Goal: Information Seeking & Learning: Understand process/instructions

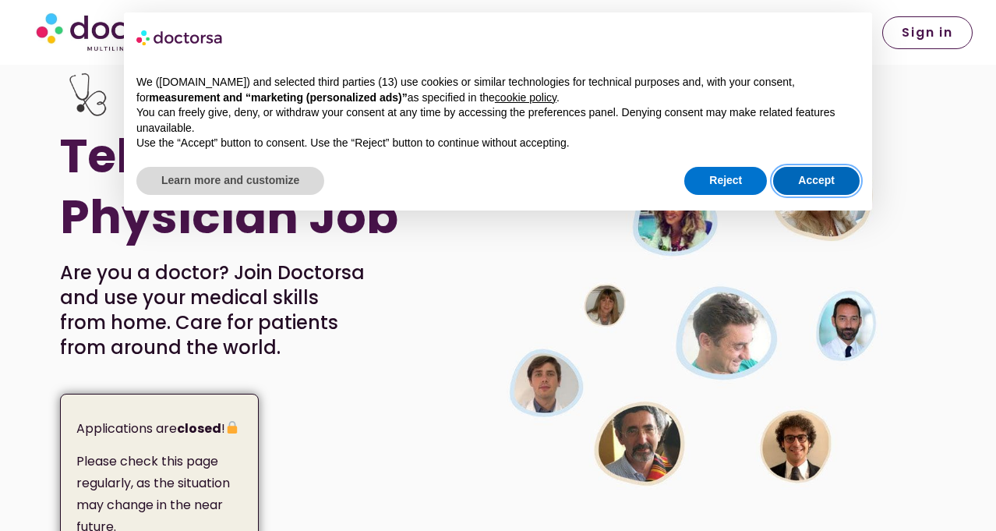
click at [814, 180] on button "Accept" at bounding box center [816, 181] width 86 height 28
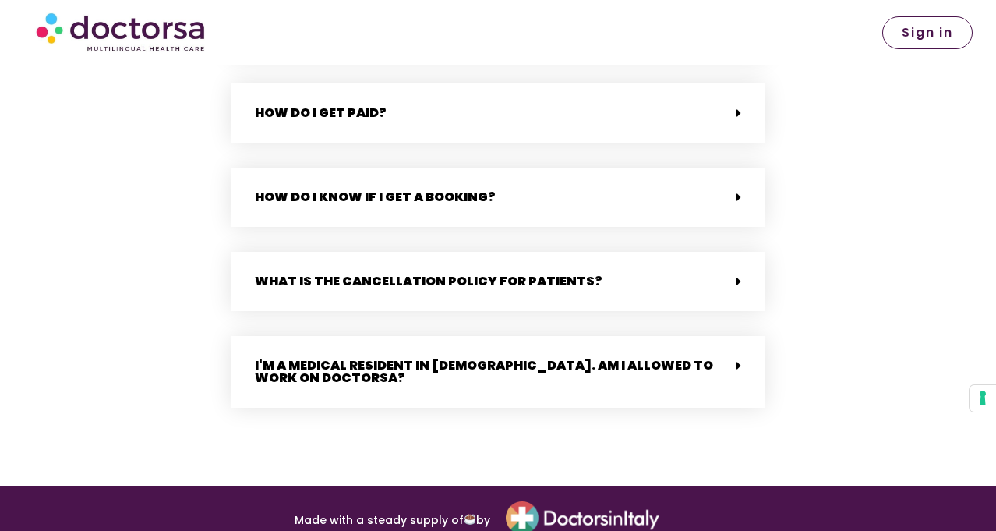
scroll to position [3957, 0]
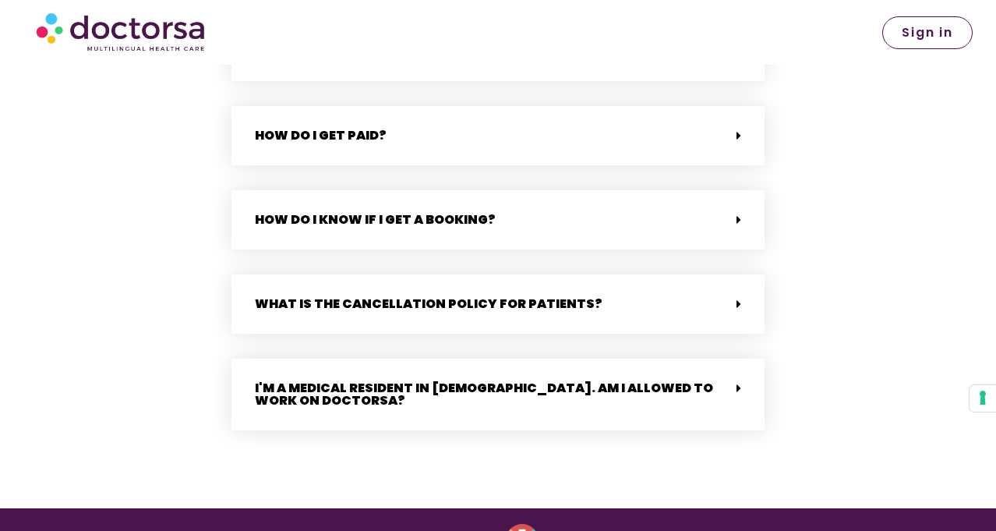
click at [739, 213] on icon at bounding box center [738, 219] width 5 height 12
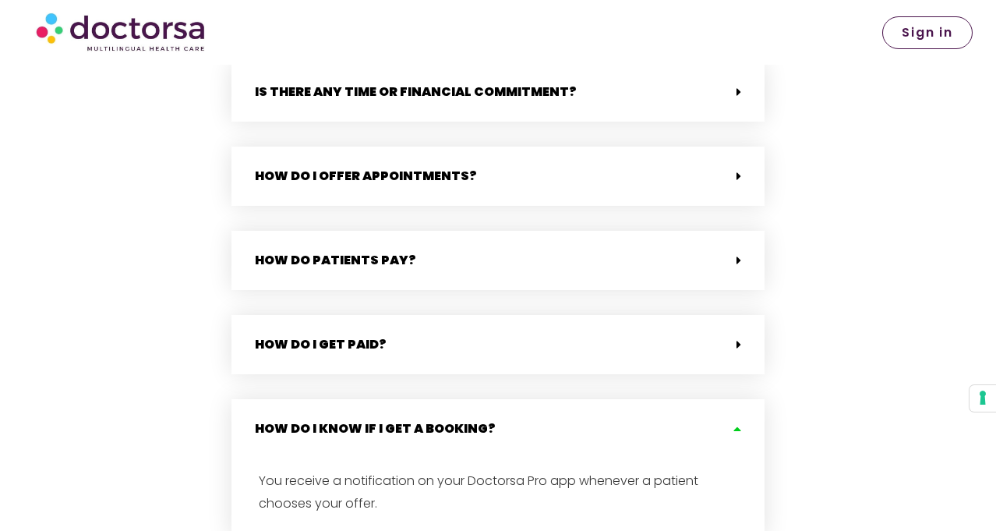
scroll to position [3723, 0]
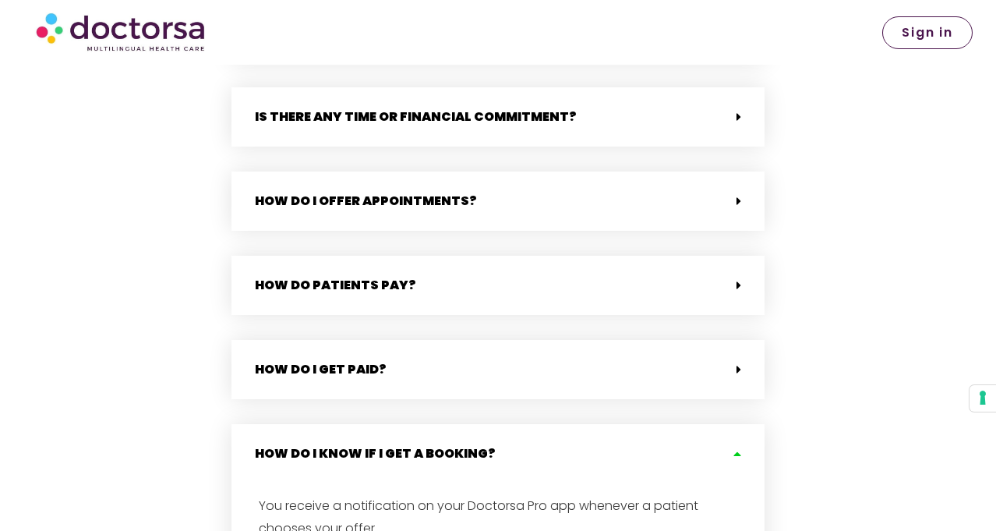
click at [740, 195] on icon at bounding box center [738, 201] width 5 height 12
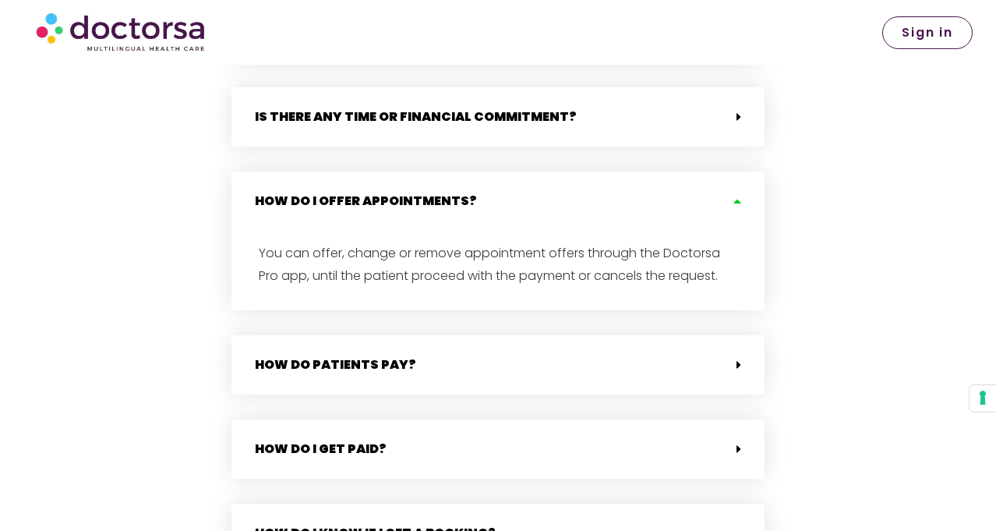
click at [739, 111] on icon at bounding box center [738, 117] width 5 height 12
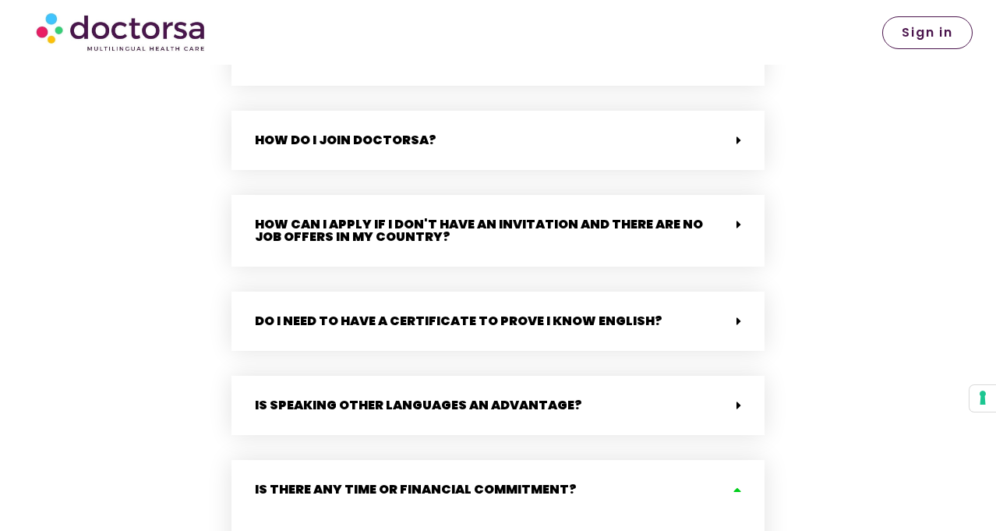
scroll to position [3333, 0]
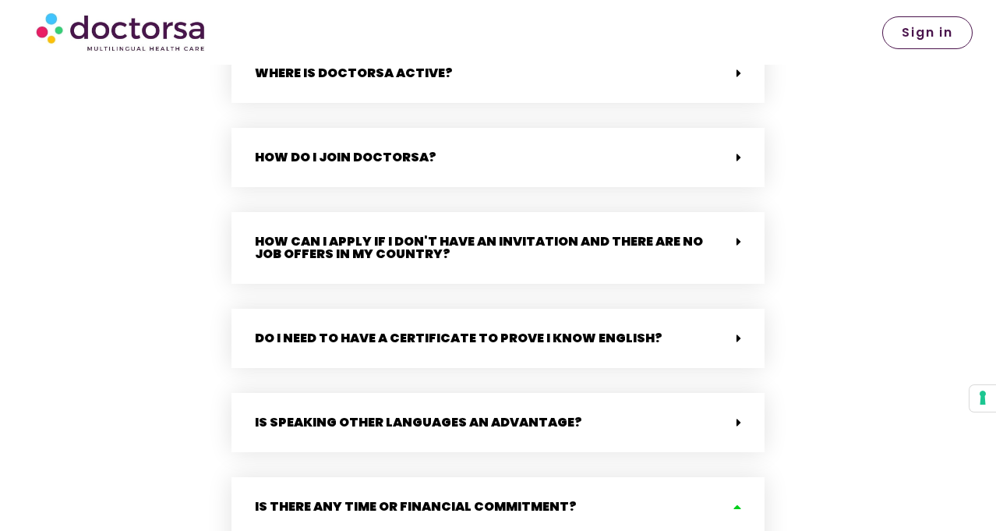
click at [738, 235] on icon at bounding box center [738, 241] width 5 height 12
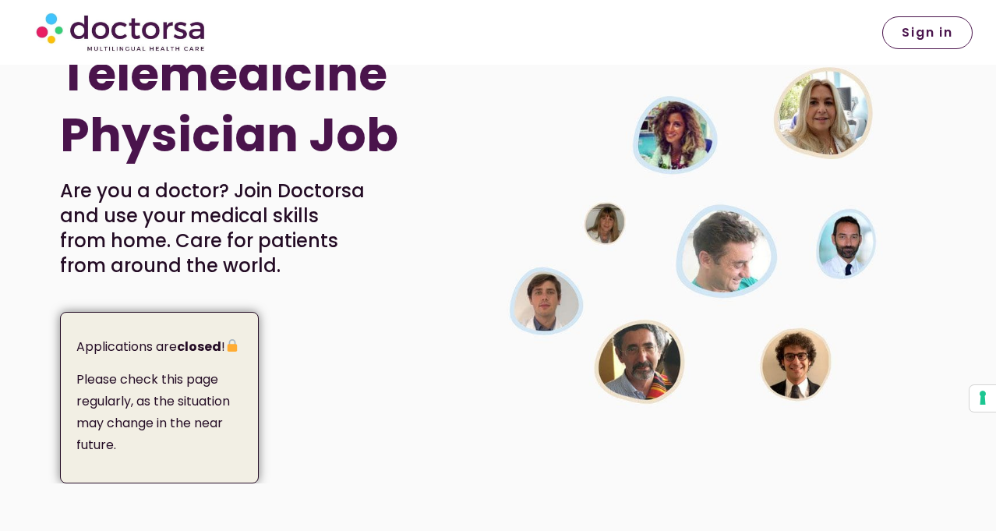
scroll to position [0, 0]
